Goal: Transaction & Acquisition: Purchase product/service

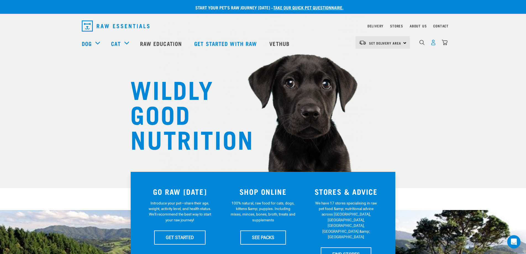
click at [433, 44] on img "dropdown navigation" at bounding box center [434, 43] width 6 height 6
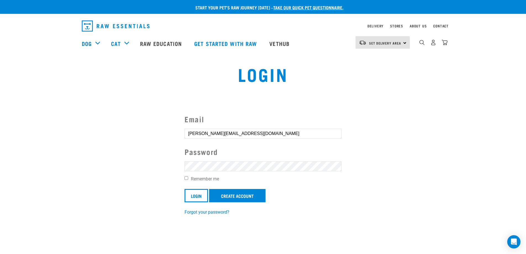
drag, startPoint x: 186, startPoint y: 177, endPoint x: 189, endPoint y: 179, distance: 3.2
click at [186, 177] on input "Remember me" at bounding box center [187, 178] width 4 height 4
checkbox input "true"
click at [196, 194] on input "Login" at bounding box center [196, 195] width 23 height 13
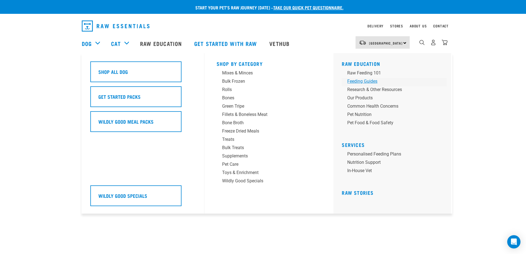
click at [354, 83] on div "Feeding Guides" at bounding box center [390, 81] width 86 height 7
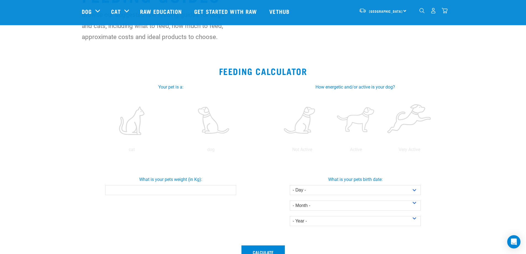
scroll to position [50, 0]
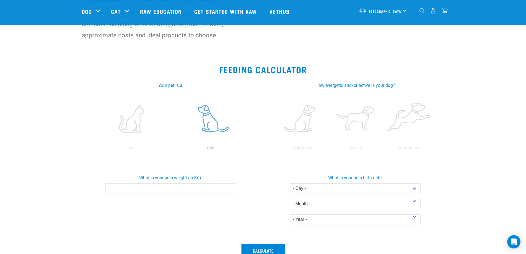
click at [209, 123] on label at bounding box center [210, 118] width 77 height 47
click at [171, 149] on input "radio" at bounding box center [171, 149] width 0 height 0
click at [171, 189] on input "What is your pets weight (in Kg):" at bounding box center [170, 188] width 131 height 10
type input "19"
click at [356, 122] on label at bounding box center [355, 118] width 51 height 47
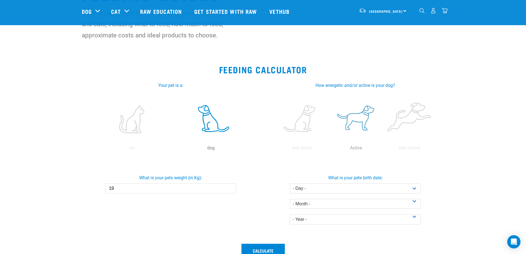
click at [329, 149] on input "radio" at bounding box center [329, 149] width 0 height 0
click at [301, 189] on select "- Day - 1 2 3 4 5 6 7 8 9 10 11 12 13 14 15 16 17 18 19 20 21 22 23 24 25 26 27" at bounding box center [355, 188] width 131 height 10
select select "18"
click at [290, 183] on select "- Day - 1 2 3 4 5 6 7 8 9 10 11 12 13 14 15 16 17 18 19 20 21 22 23 24 25 26 27" at bounding box center [355, 188] width 131 height 10
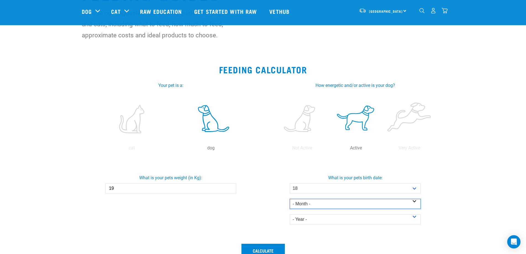
click at [302, 203] on select "- Month - January February March April May June July August September October N…" at bounding box center [355, 204] width 131 height 10
select select "November"
click at [290, 199] on select "- Month - January February March April May June July August September October N…" at bounding box center [355, 204] width 131 height 10
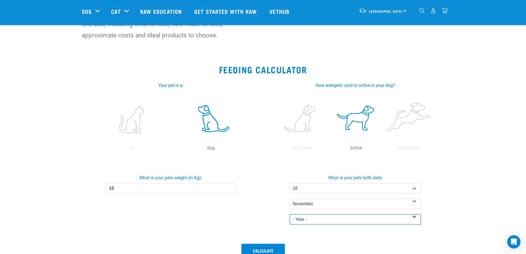
click at [297, 219] on select "- Year - 2025 2024 2023 2022 2021 2020 2019 2018 2017 2016 2015 2014" at bounding box center [355, 219] width 131 height 10
select select "2015"
click at [290, 214] on select "- Year - 2025 2024 2023 2022 2021 2020 2019 2018 2017 2016 2015 2014" at bounding box center [355, 219] width 131 height 10
click at [263, 249] on button "Calculate" at bounding box center [263, 250] width 43 height 13
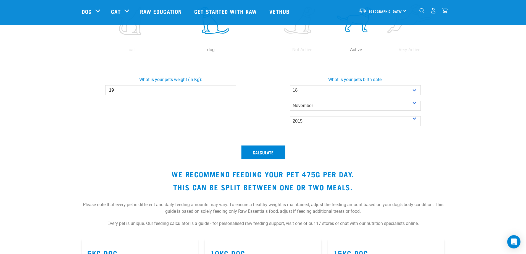
scroll to position [150, 0]
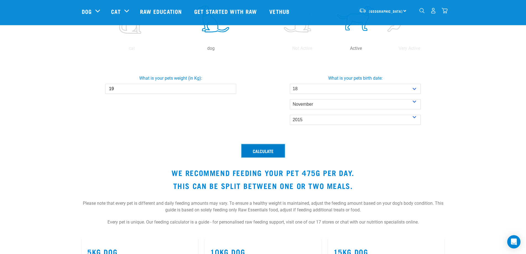
click at [263, 152] on button "Calculate" at bounding box center [263, 150] width 43 height 13
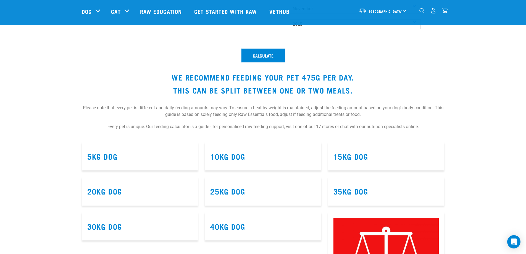
scroll to position [244, 0]
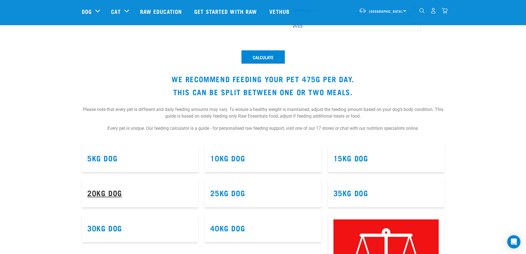
click at [106, 195] on link "20kg Dog" at bounding box center [104, 192] width 35 height 4
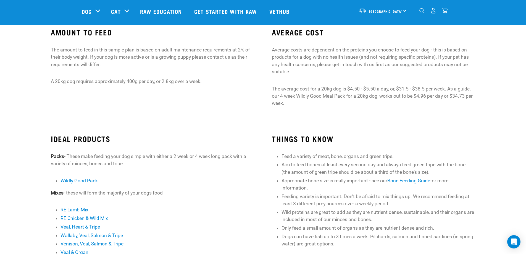
scroll to position [47, 0]
click at [232, 11] on link "Get started with Raw" at bounding box center [226, 11] width 75 height 22
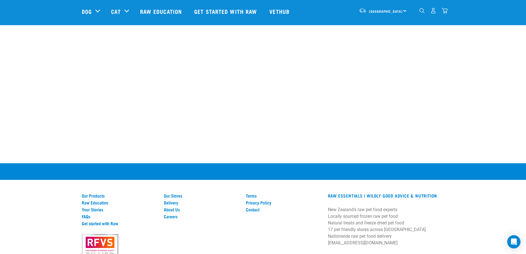
scroll to position [739, 0]
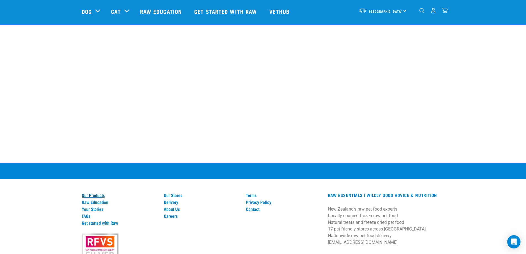
click at [90, 192] on link "Our Products" at bounding box center [119, 194] width 75 height 5
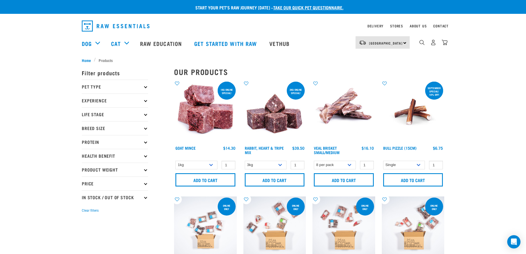
click at [145, 85] on icon at bounding box center [145, 86] width 3 height 3
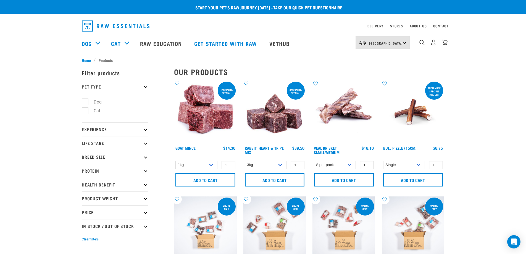
click at [93, 101] on label "Dog" at bounding box center [94, 101] width 19 height 7
click at [85, 101] on input "Dog" at bounding box center [84, 101] width 4 height 4
checkbox input "true"
click at [113, 130] on p "Experience" at bounding box center [115, 129] width 66 height 14
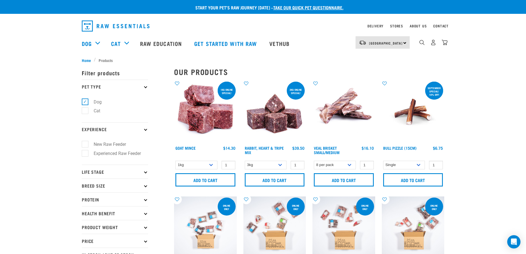
click at [109, 153] on label "Experienced Raw Feeder" at bounding box center [114, 153] width 58 height 7
click at [85, 153] on input "Experienced Raw Feeder" at bounding box center [84, 152] width 4 height 4
checkbox input "true"
click at [117, 172] on p "Life Stage" at bounding box center [115, 171] width 66 height 14
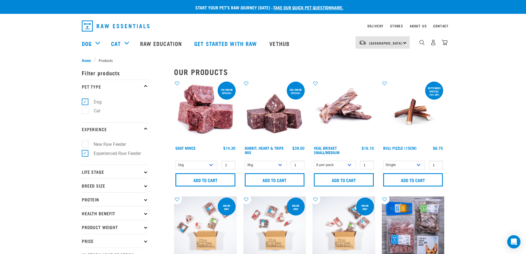
click at [123, 187] on p "Breed Size" at bounding box center [115, 185] width 66 height 14
click at [112, 211] on label "Medium Dogs" at bounding box center [104, 209] width 38 height 7
click at [85, 210] on input "Medium Dogs" at bounding box center [84, 209] width 4 height 4
checkbox input "true"
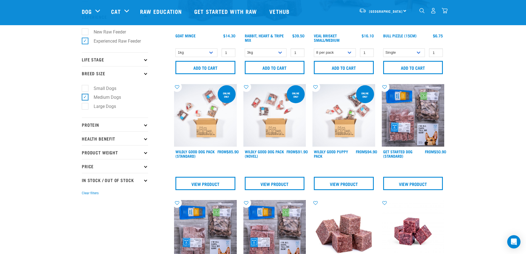
scroll to position [72, 0]
click at [95, 60] on p "Life Stage" at bounding box center [115, 59] width 66 height 14
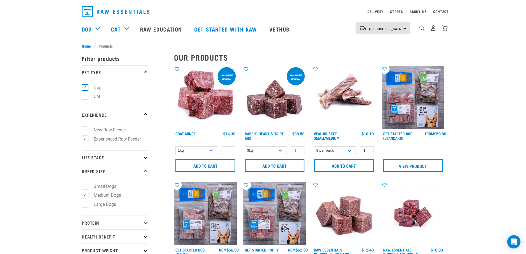
scroll to position [15, 0]
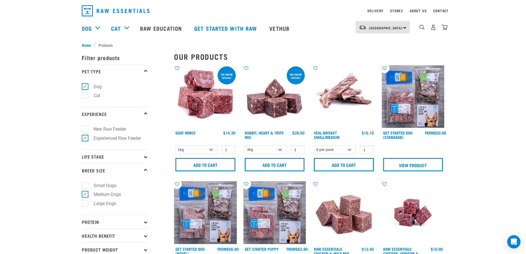
click at [146, 157] on icon at bounding box center [145, 156] width 3 height 3
click at [87, 198] on label "Adult Dog" at bounding box center [100, 198] width 30 height 7
click at [85, 198] on input "Adult Dog" at bounding box center [84, 198] width 4 height 4
checkbox input "true"
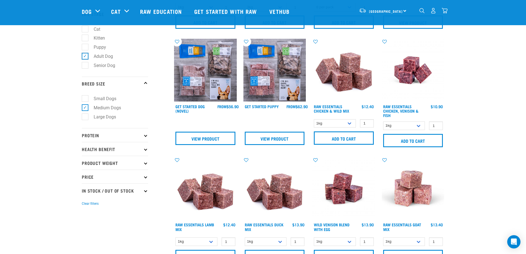
scroll to position [118, 0]
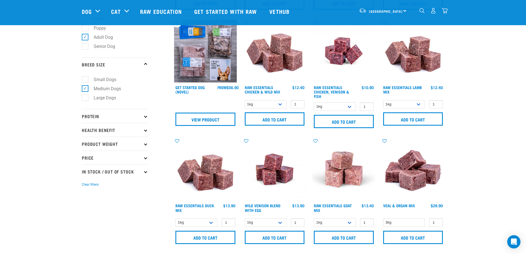
scroll to position [137, 0]
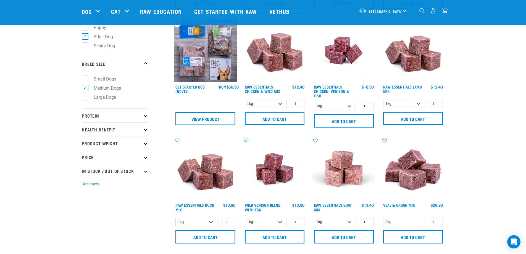
click at [146, 116] on icon at bounding box center [145, 115] width 3 height 3
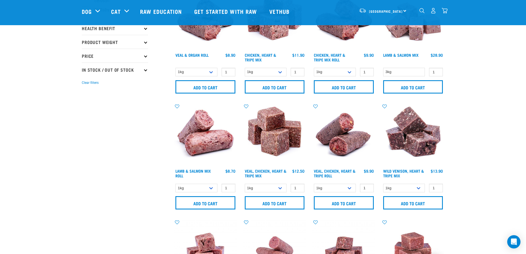
scroll to position [405, 0]
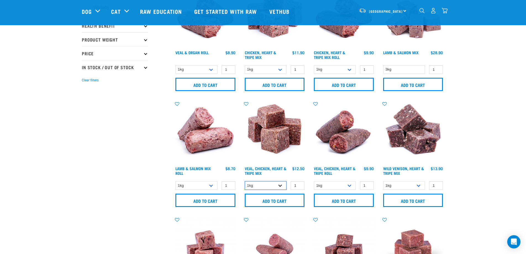
click at [279, 185] on select "1kg 3kg" at bounding box center [266, 185] width 42 height 9
select select "752"
click at [245, 181] on select "1kg 3kg" at bounding box center [266, 185] width 42 height 9
click at [415, 184] on select "1kg 3kg" at bounding box center [404, 185] width 42 height 9
select select "763"
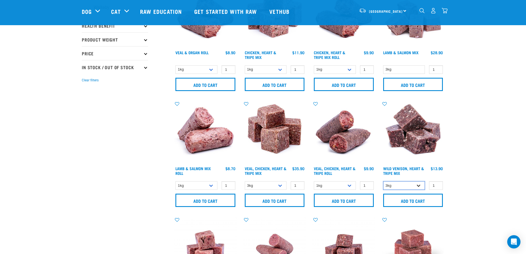
click at [383, 181] on select "1kg 3kg" at bounding box center [404, 185] width 42 height 9
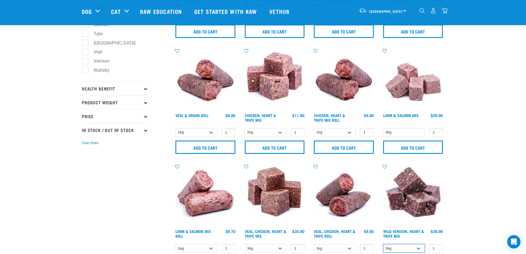
scroll to position [341, 0]
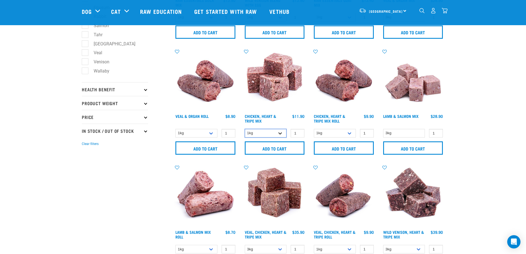
click at [279, 133] on select "1kg 3kg" at bounding box center [266, 133] width 42 height 9
select select "368"
click at [245, 129] on select "1kg 3kg" at bounding box center [266, 133] width 42 height 9
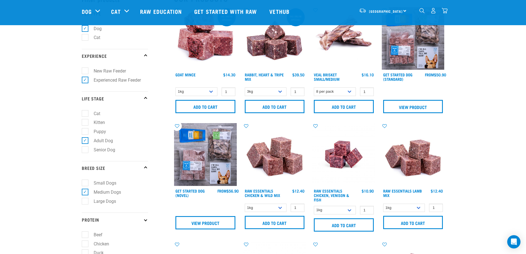
scroll to position [32, 0]
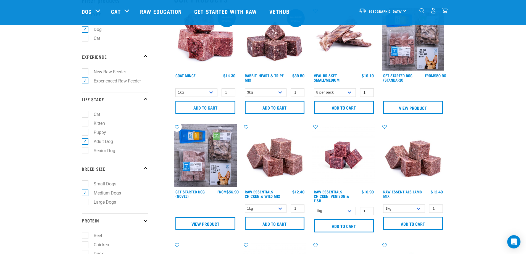
click at [444, 12] on img "dropdown navigation" at bounding box center [445, 11] width 6 height 6
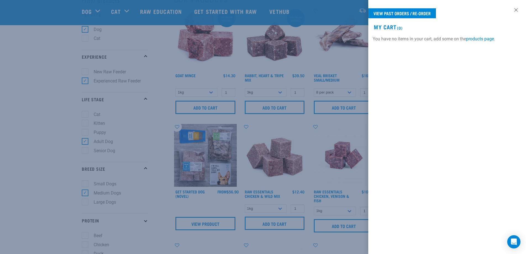
click at [351, 56] on div at bounding box center [263, 127] width 526 height 254
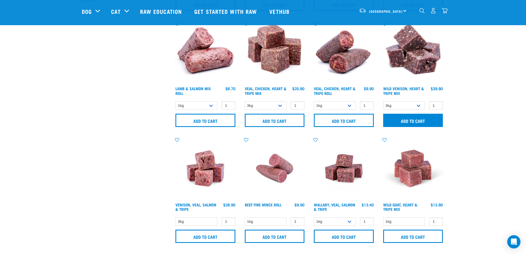
scroll to position [486, 0]
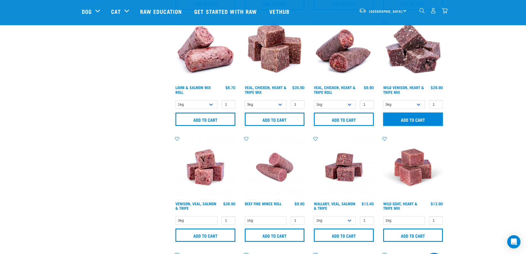
click at [417, 120] on input "Add to cart" at bounding box center [413, 118] width 60 height 13
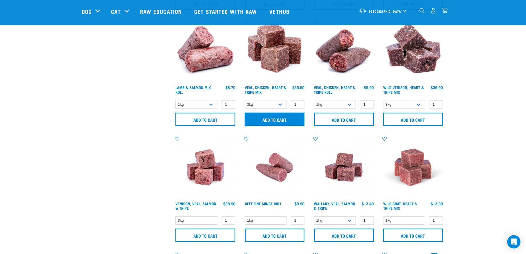
click at [269, 117] on input "Add to cart" at bounding box center [275, 118] width 60 height 13
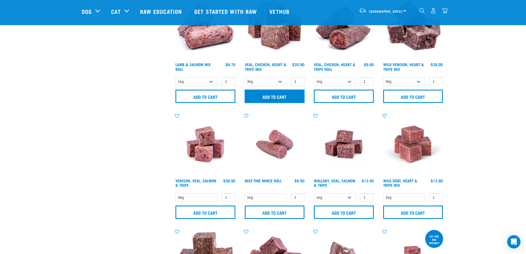
scroll to position [507, 0]
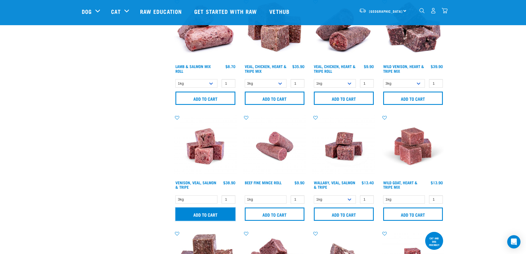
click at [210, 213] on input "Add to cart" at bounding box center [206, 213] width 60 height 13
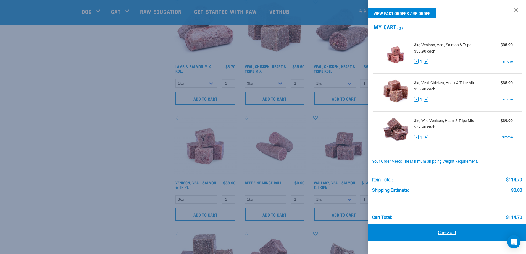
click at [444, 232] on link "Checkout" at bounding box center [447, 232] width 158 height 17
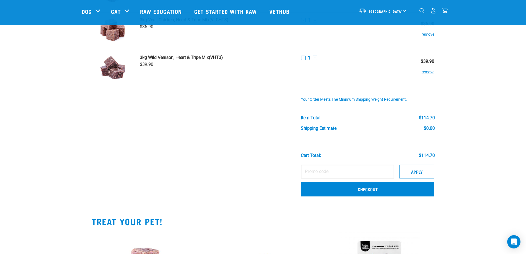
scroll to position [73, 0]
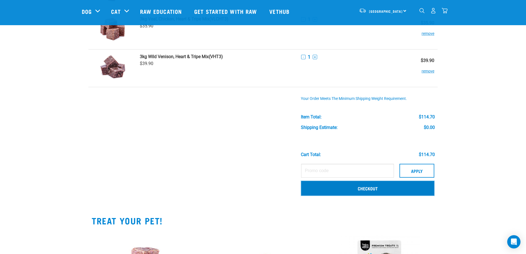
click at [363, 188] on link "Checkout" at bounding box center [367, 188] width 133 height 14
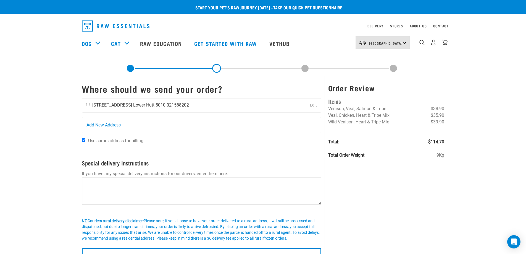
click at [88, 104] on input "radio" at bounding box center [88, 105] width 4 height 4
radio input "true"
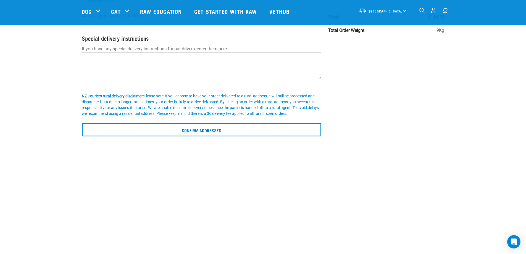
scroll to position [84, 0]
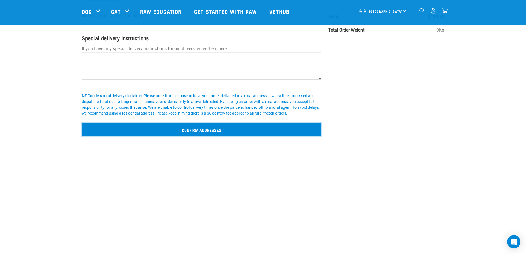
click at [183, 130] on input "Confirm addresses" at bounding box center [202, 129] width 240 height 13
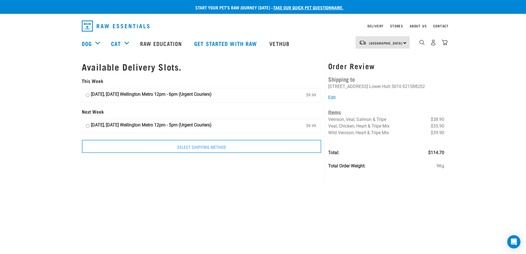
click at [98, 94] on strong "[DATE], [DATE] Wellington Metro 12pm - 6pm (Urgent Couriers)" at bounding box center [151, 95] width 121 height 8
click at [90, 94] on input "[DATE], [DATE] Wellington Metro 12pm - 6pm (Urgent Couriers) $9.99" at bounding box center [88, 95] width 4 height 8
radio input "true"
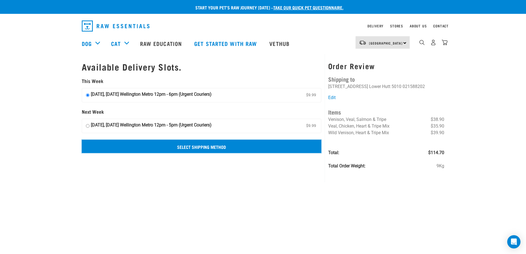
click at [213, 146] on input "Select Shipping Method" at bounding box center [202, 146] width 240 height 13
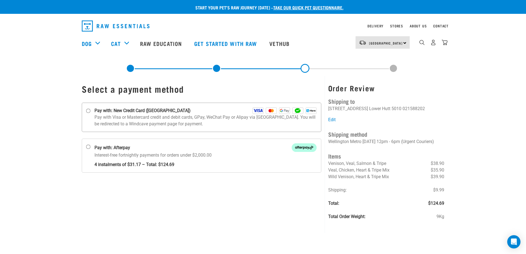
click at [110, 111] on strong "Pay with: New Credit Card ([GEOGRAPHIC_DATA])" at bounding box center [143, 110] width 96 height 7
click at [91, 111] on input "Pay with: New Credit Card ([GEOGRAPHIC_DATA])" at bounding box center [88, 111] width 4 height 4
radio input "true"
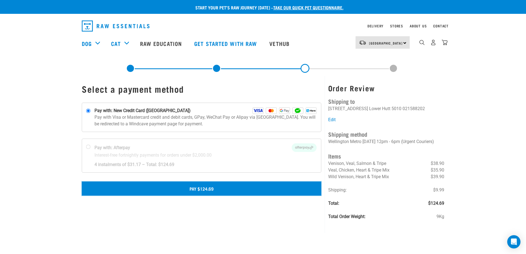
click at [205, 190] on button "Pay $124.69" at bounding box center [202, 188] width 240 height 14
